Goal: Navigation & Orientation: Find specific page/section

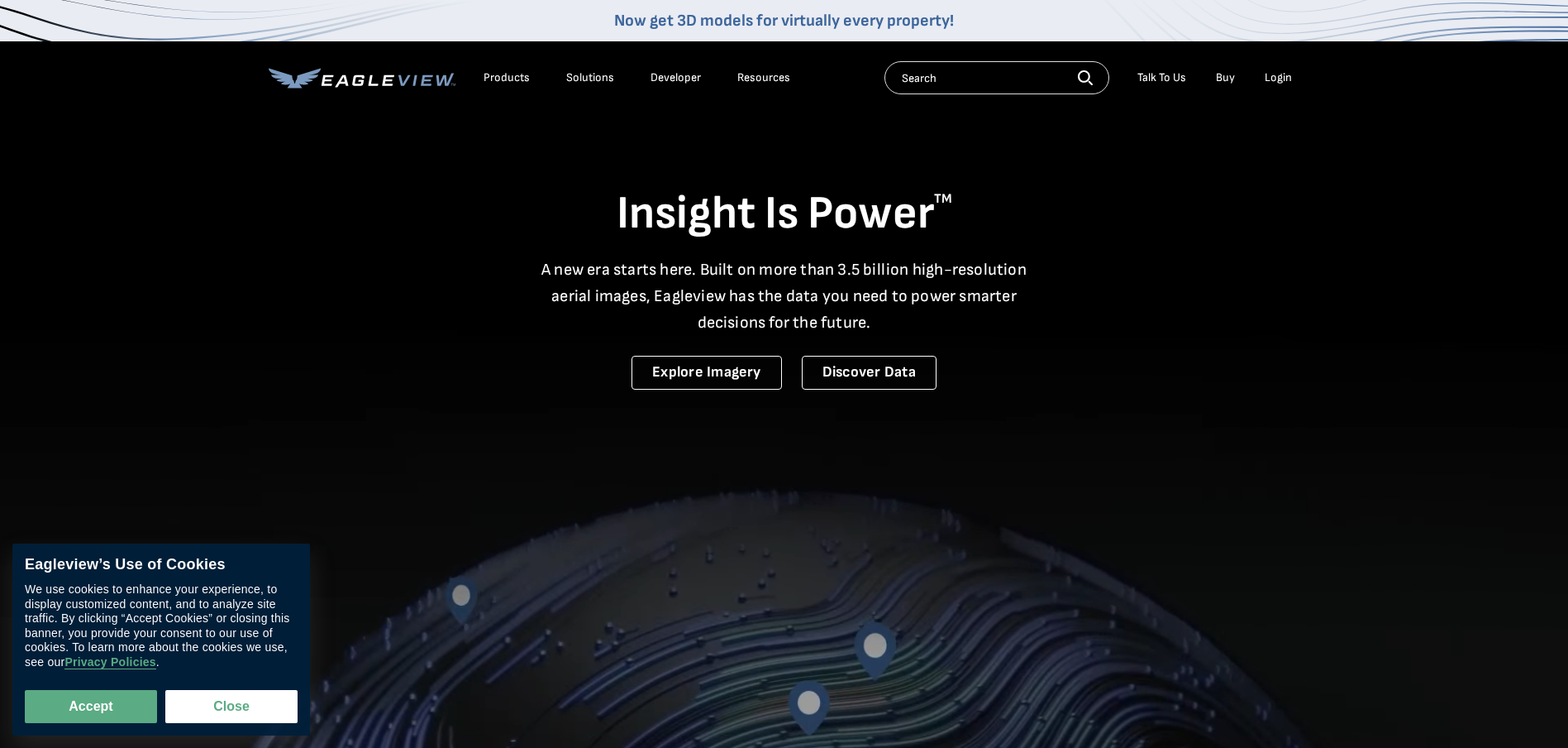
click at [1279, 70] on li "Login" at bounding box center [1279, 77] width 43 height 24
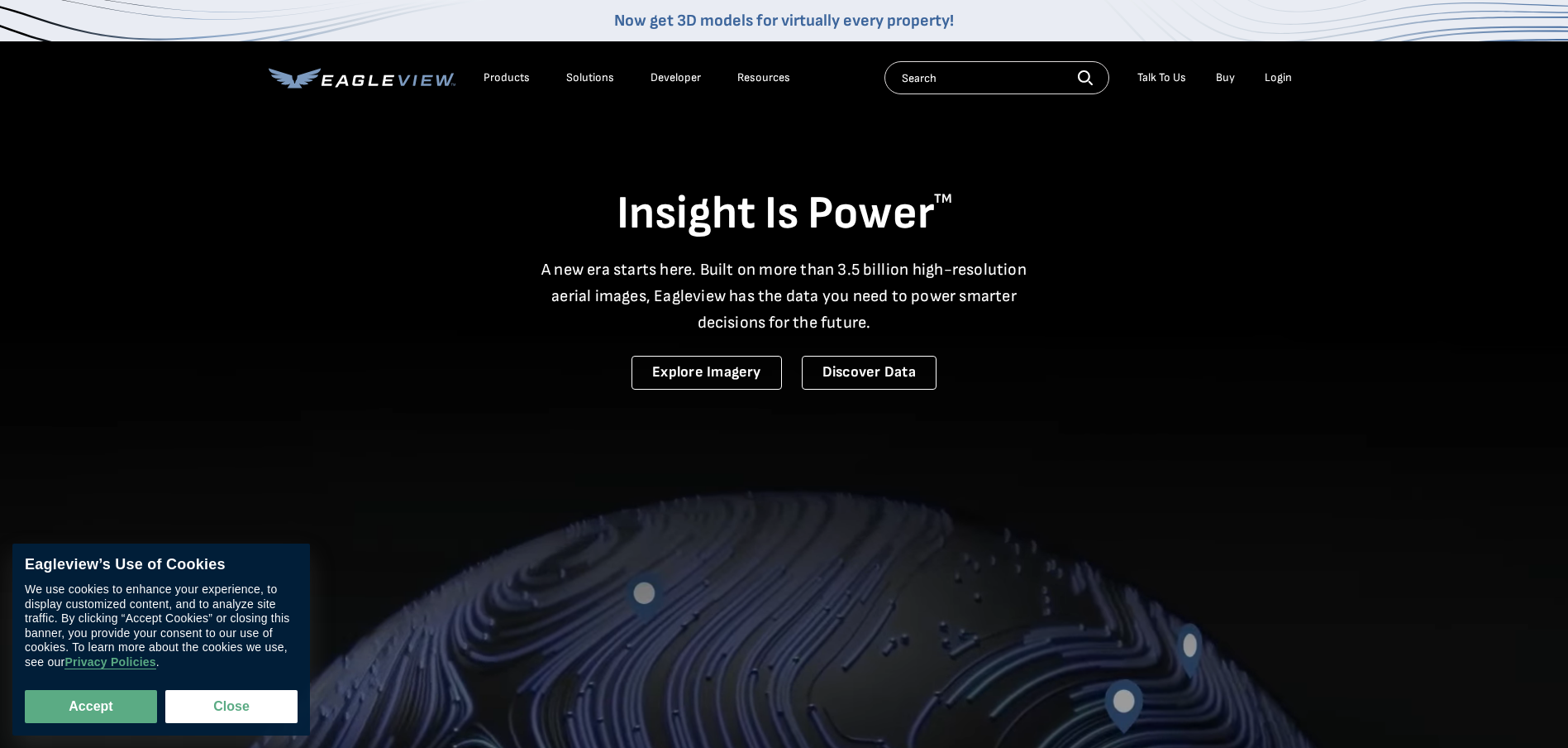
click at [1278, 82] on div "Login" at bounding box center [1279, 78] width 27 height 14
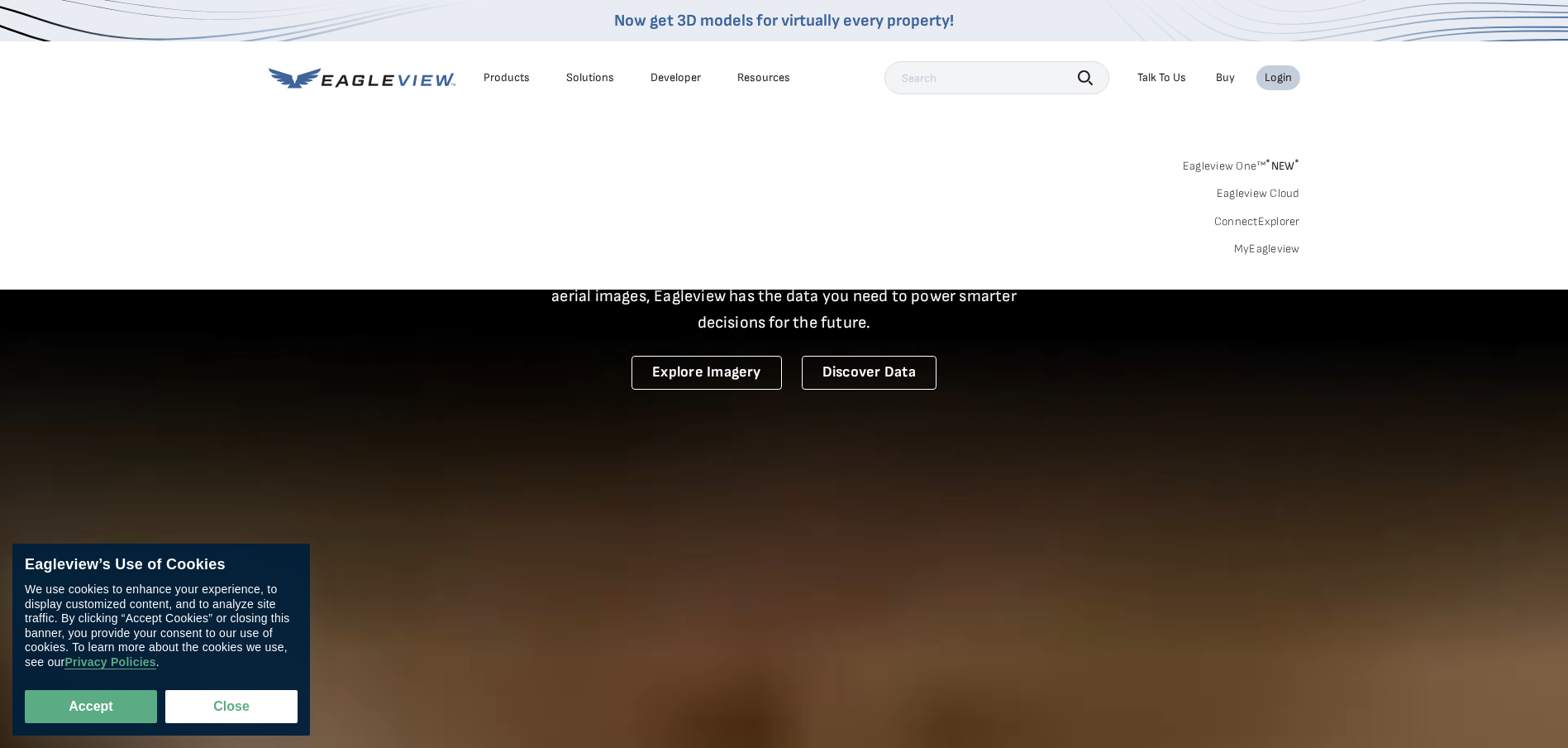
click at [1279, 79] on div "Login" at bounding box center [1279, 78] width 27 height 14
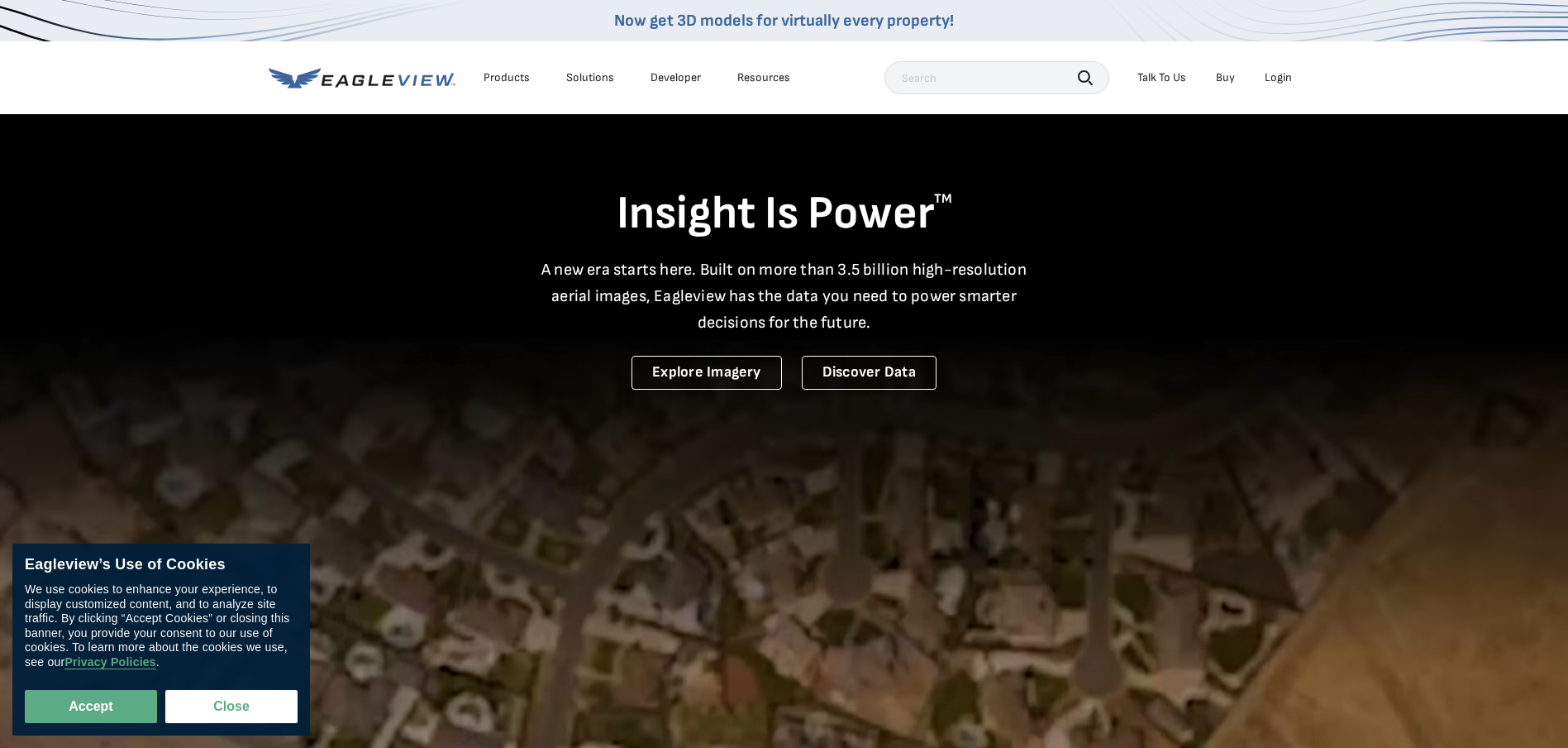
click at [1279, 79] on div "Login" at bounding box center [1279, 78] width 27 height 14
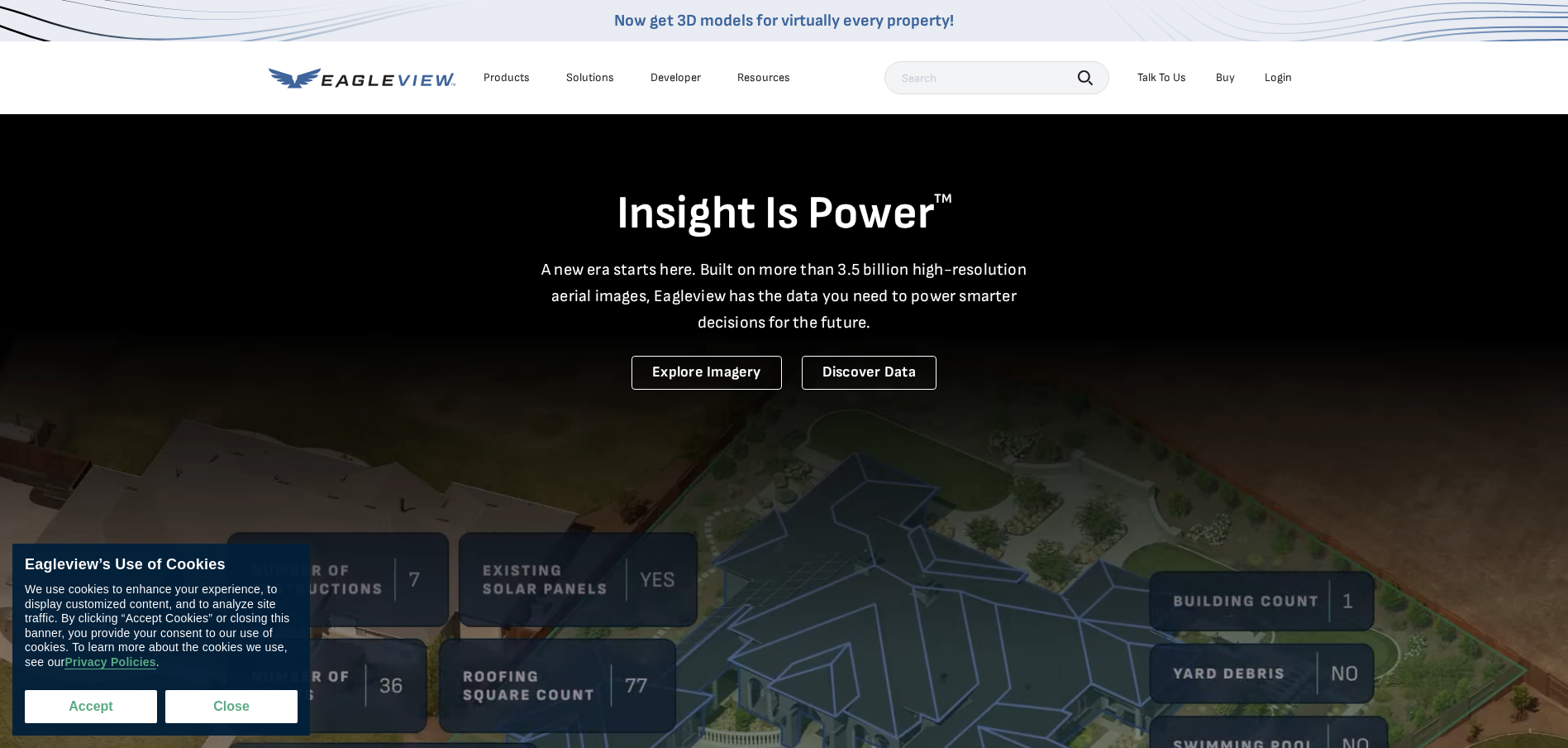
click at [127, 700] on button "Accept" at bounding box center [90, 706] width 132 height 33
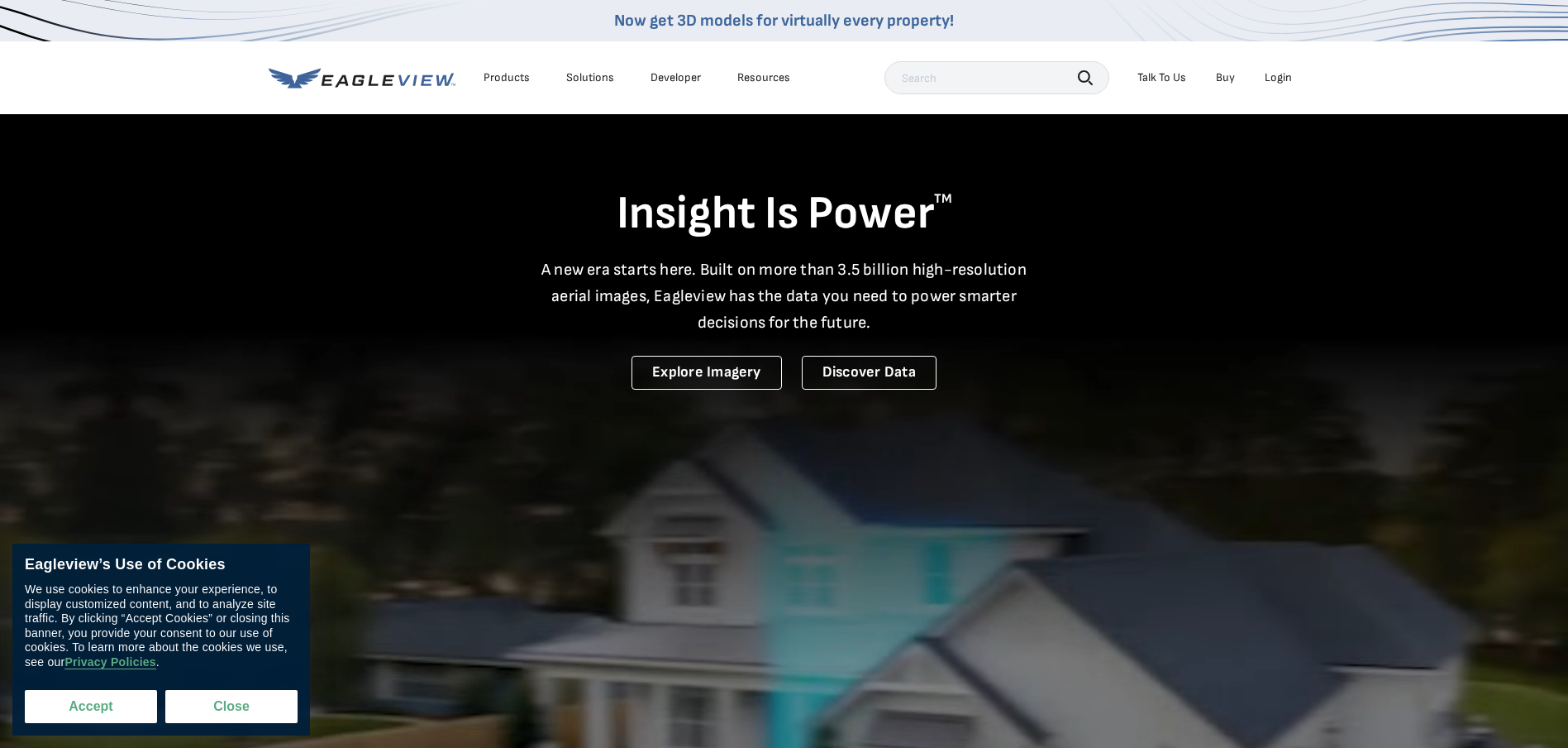
checkbox input "true"
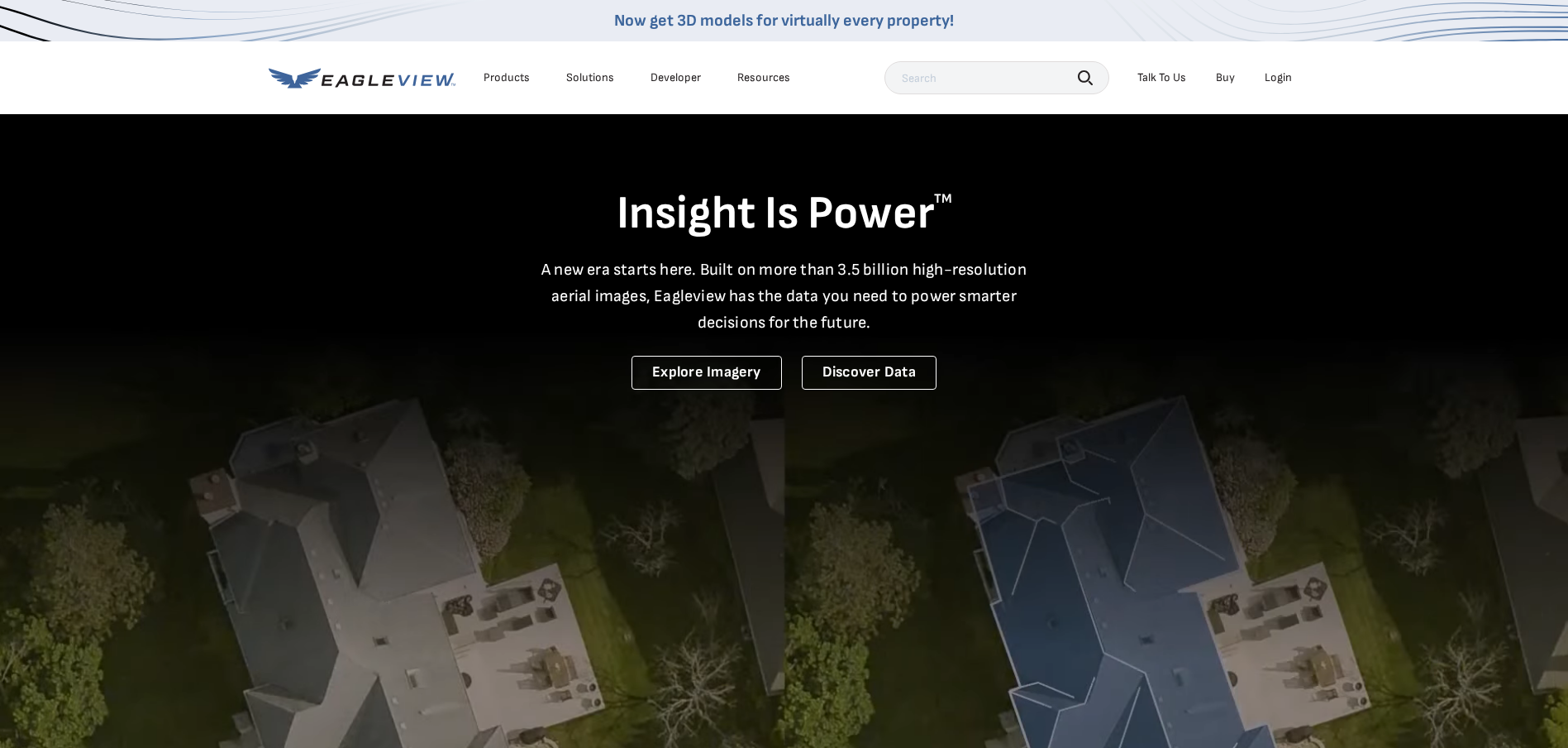
click at [1289, 81] on div "Login" at bounding box center [1279, 78] width 27 height 14
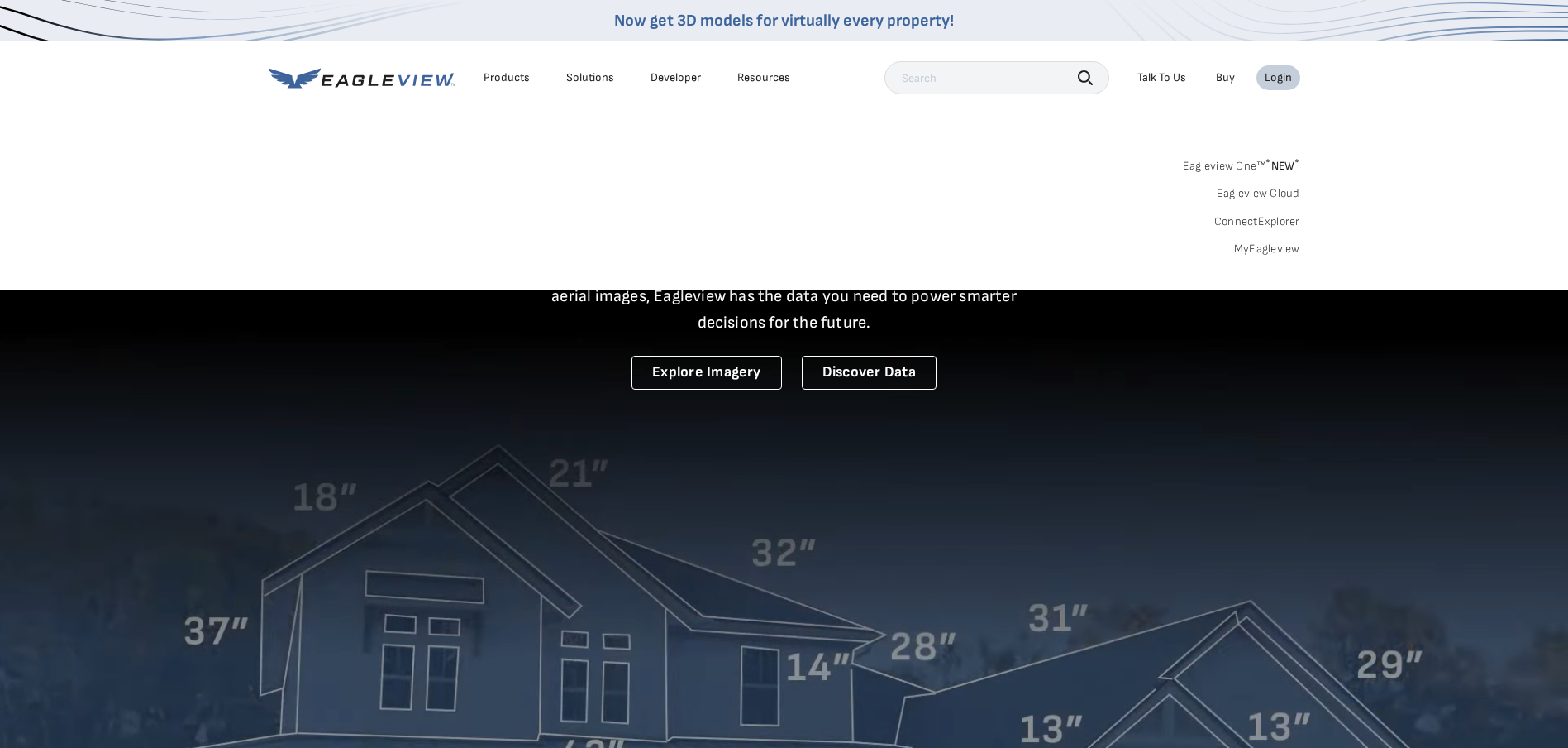
click at [1279, 159] on span "* NEW *" at bounding box center [1282, 166] width 33 height 14
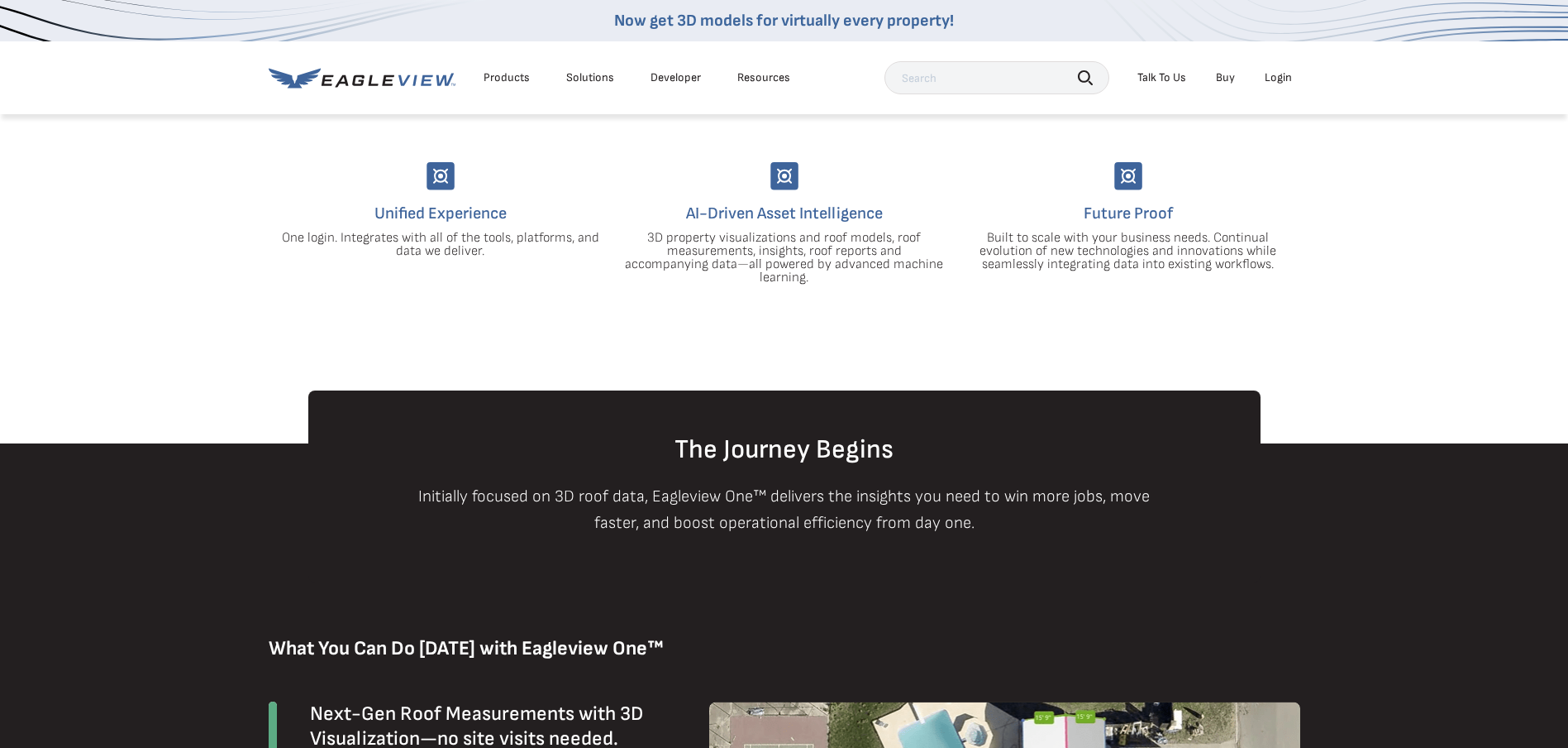
scroll to position [744, 0]
